Goal: Information Seeking & Learning: Learn about a topic

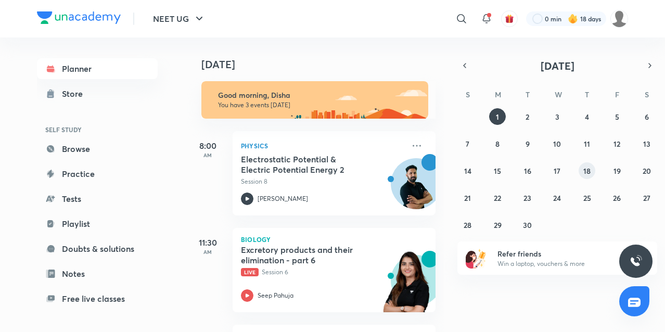
click at [586, 171] on abbr "18" at bounding box center [586, 171] width 7 height 10
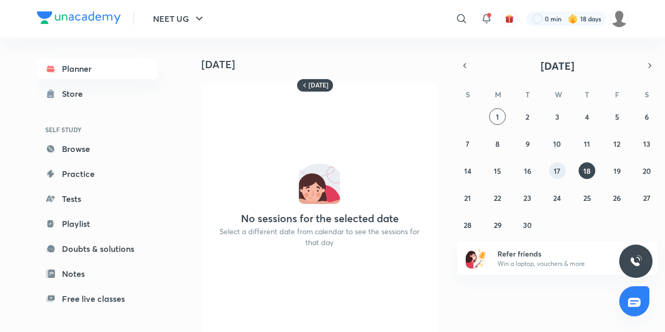
click at [556, 167] on abbr "17" at bounding box center [557, 171] width 7 height 10
click at [466, 61] on icon "button" at bounding box center [464, 65] width 8 height 9
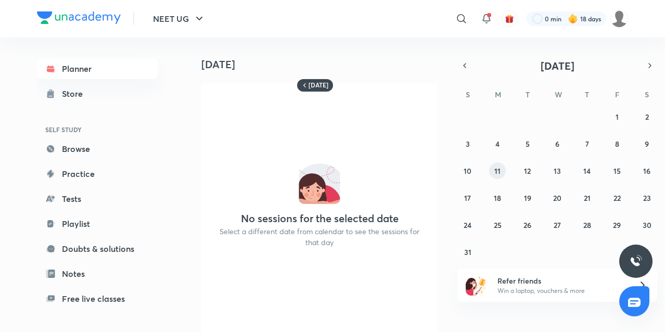
click at [499, 171] on abbr "11" at bounding box center [497, 171] width 6 height 10
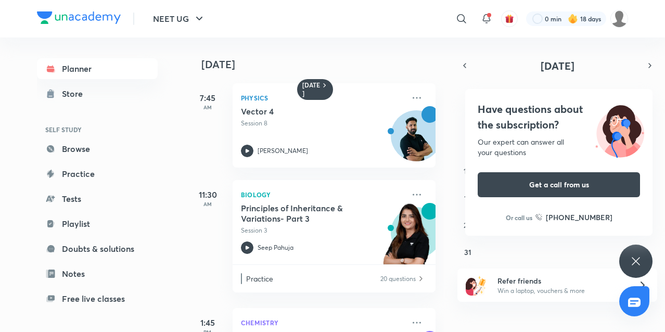
click at [636, 251] on div "Have questions about the subscription? Our expert can answer all your questions…" at bounding box center [635, 261] width 33 height 33
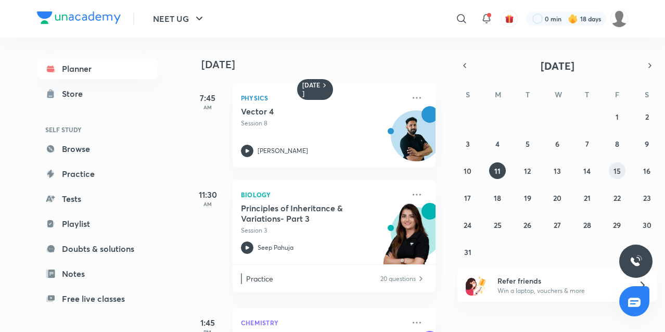
click at [612, 169] on button "15" at bounding box center [617, 170] width 17 height 17
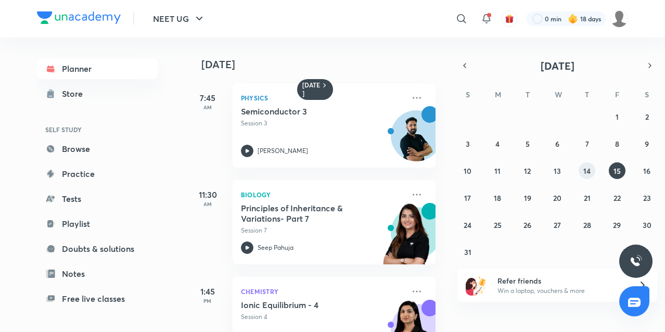
click at [585, 171] on abbr "14" at bounding box center [586, 171] width 7 height 10
click at [551, 173] on button "13" at bounding box center [557, 170] width 17 height 17
click at [411, 191] on icon at bounding box center [417, 194] width 12 height 12
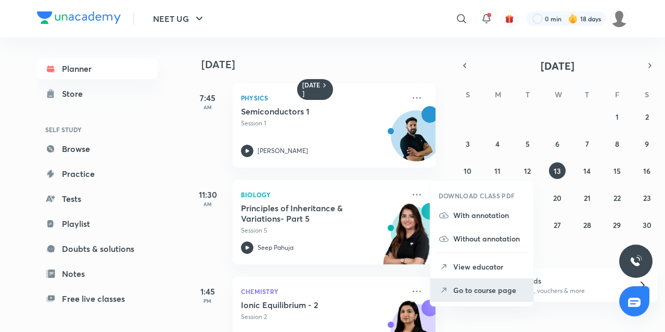
click at [480, 284] on li "Go to course page" at bounding box center [481, 289] width 103 height 23
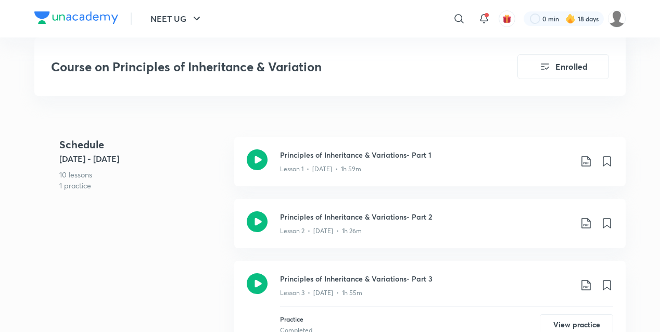
scroll to position [387, 0]
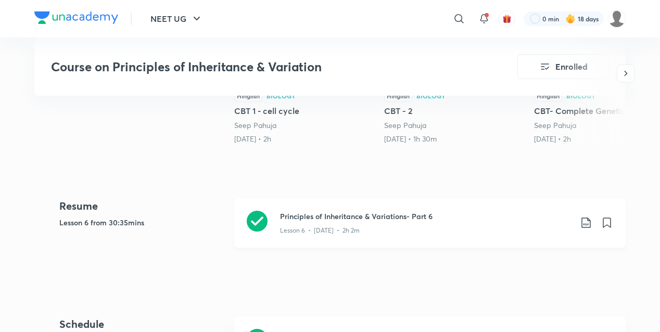
click at [262, 216] on icon at bounding box center [257, 221] width 21 height 21
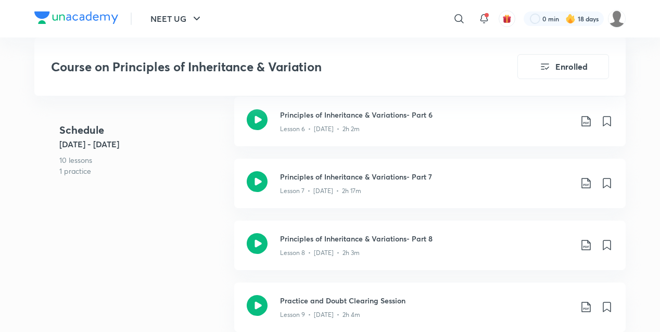
scroll to position [981, 0]
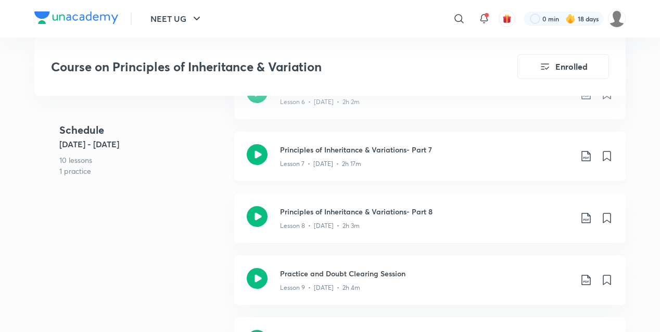
click at [261, 153] on icon at bounding box center [257, 154] width 21 height 21
